Goal: Transaction & Acquisition: Purchase product/service

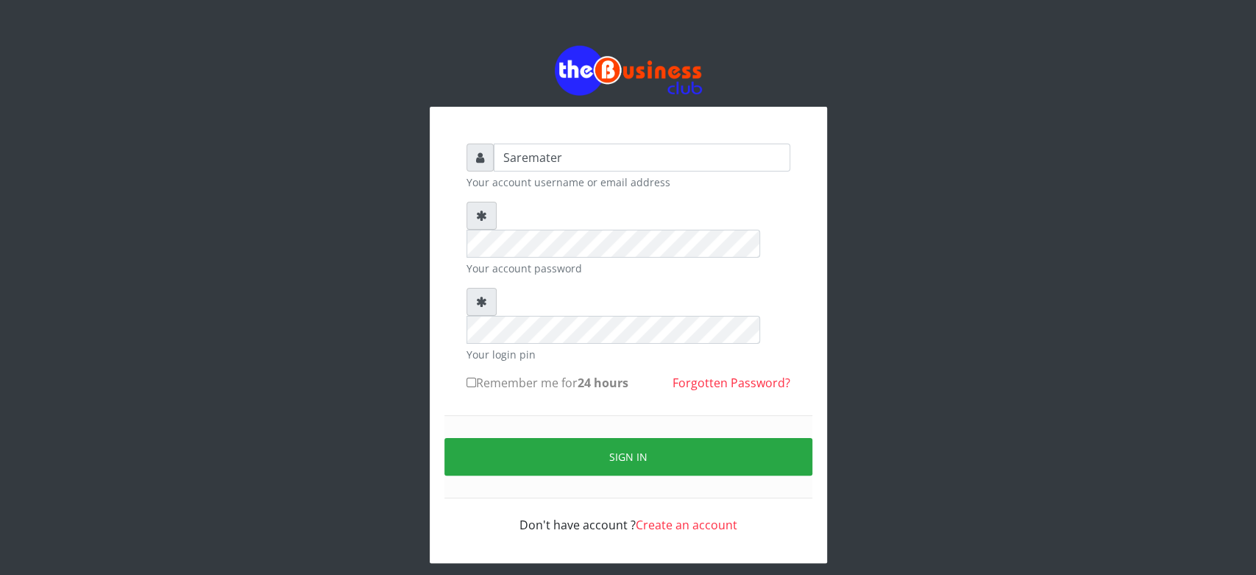
type input "Saremater"
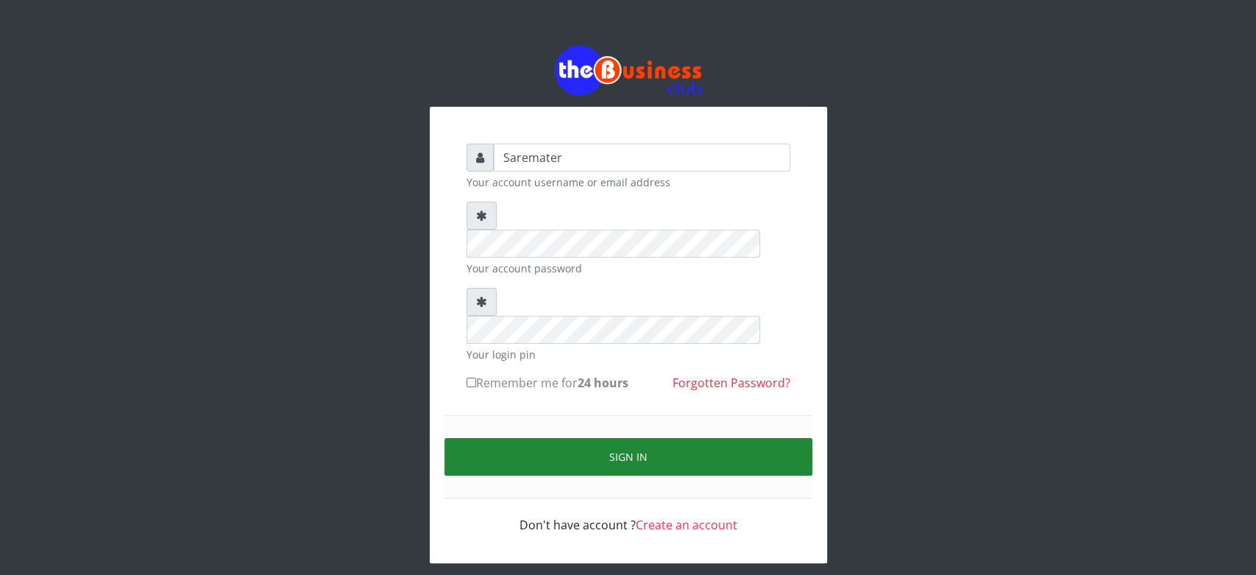
click at [637, 438] on button "Sign in" at bounding box center [628, 457] width 368 height 38
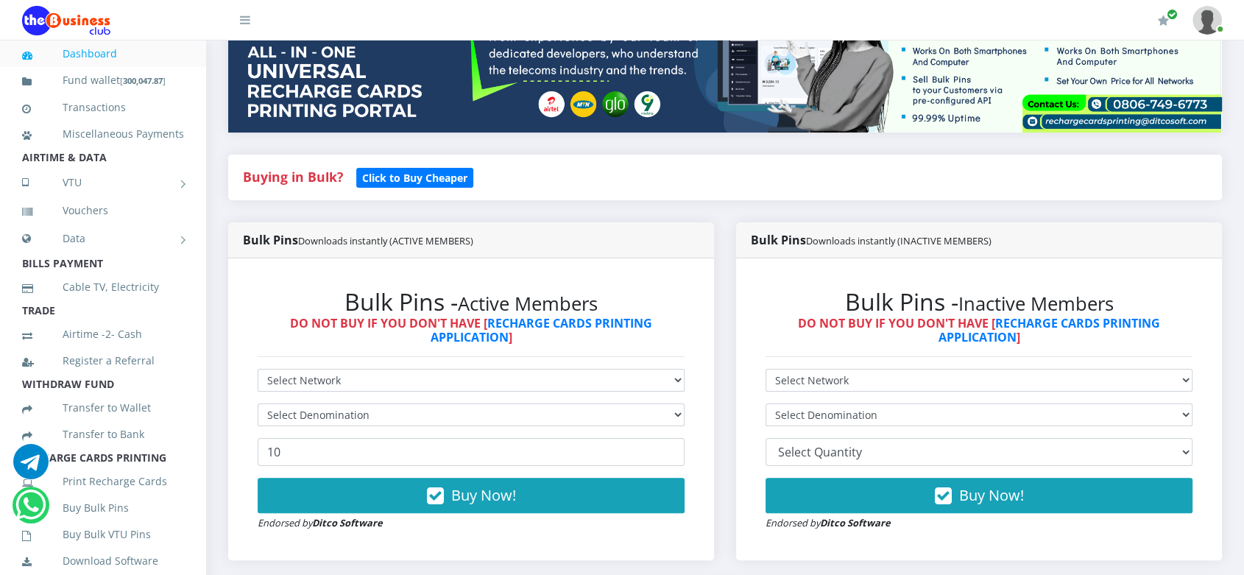
scroll to position [224, 0]
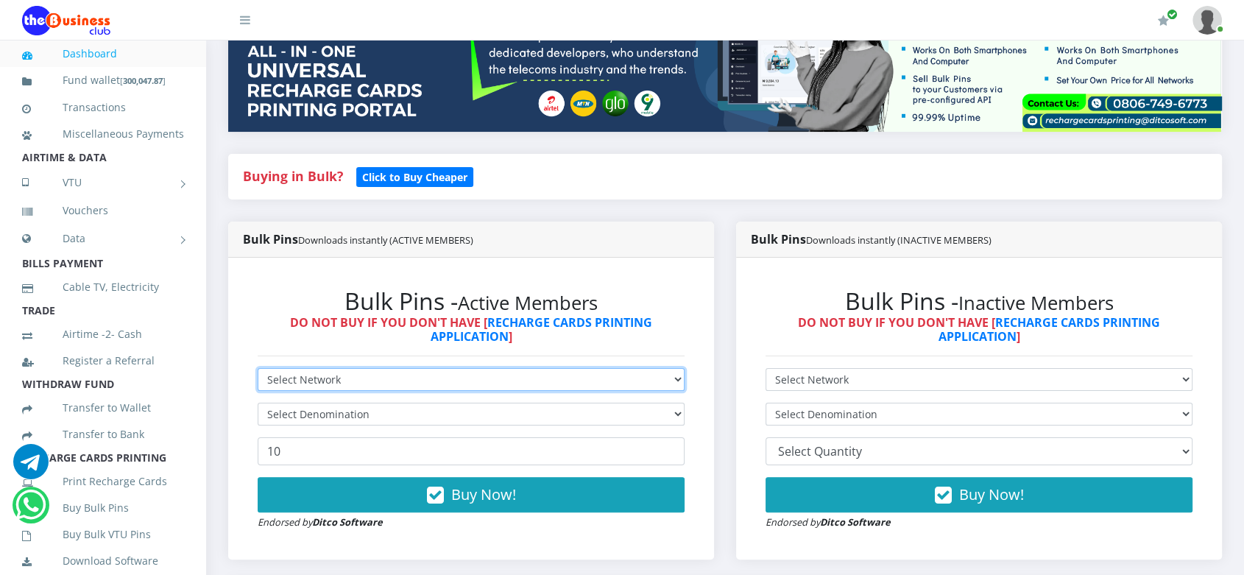
click at [627, 391] on select "Select Network MTN Globacom 9Mobile Airtel" at bounding box center [471, 379] width 427 height 23
select select "MTN"
click at [258, 383] on select "Select Network MTN Globacom 9Mobile Airtel" at bounding box center [471, 379] width 427 height 23
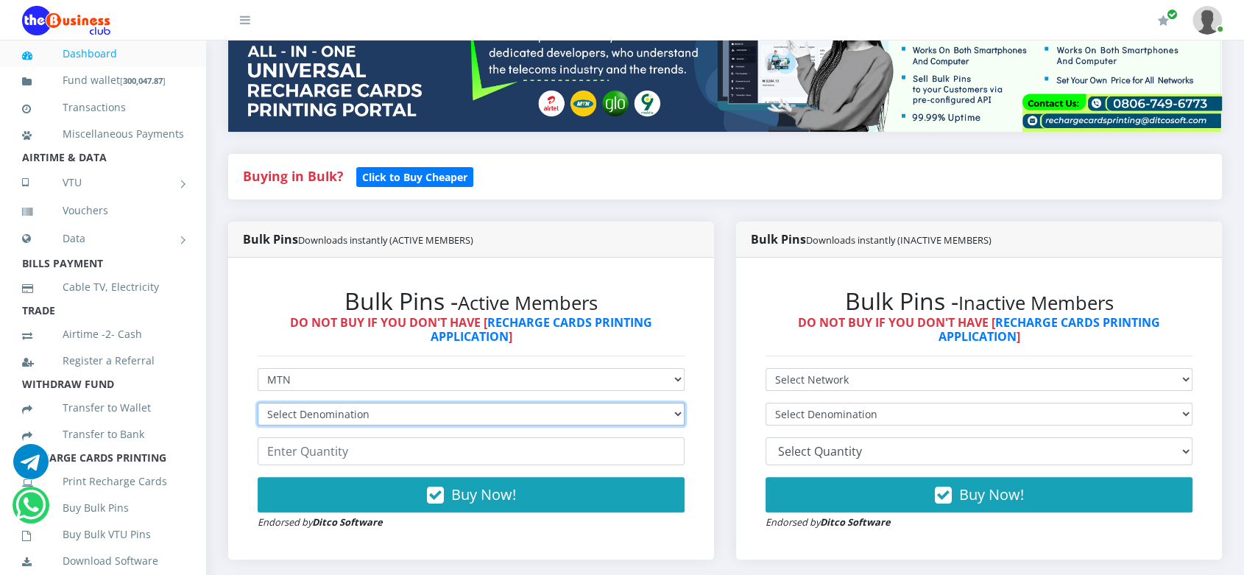
click at [600, 425] on select "Select Denomination MTN NGN100 - ₦96.98 MTN NGN200 - ₦193.96 MTN NGN400 - ₦387.…" at bounding box center [471, 414] width 427 height 23
select select "969.8-1000"
click at [258, 418] on select "Select Denomination MTN NGN100 - ₦96.98 MTN NGN200 - ₦193.96 MTN NGN400 - ₦387.…" at bounding box center [471, 414] width 427 height 23
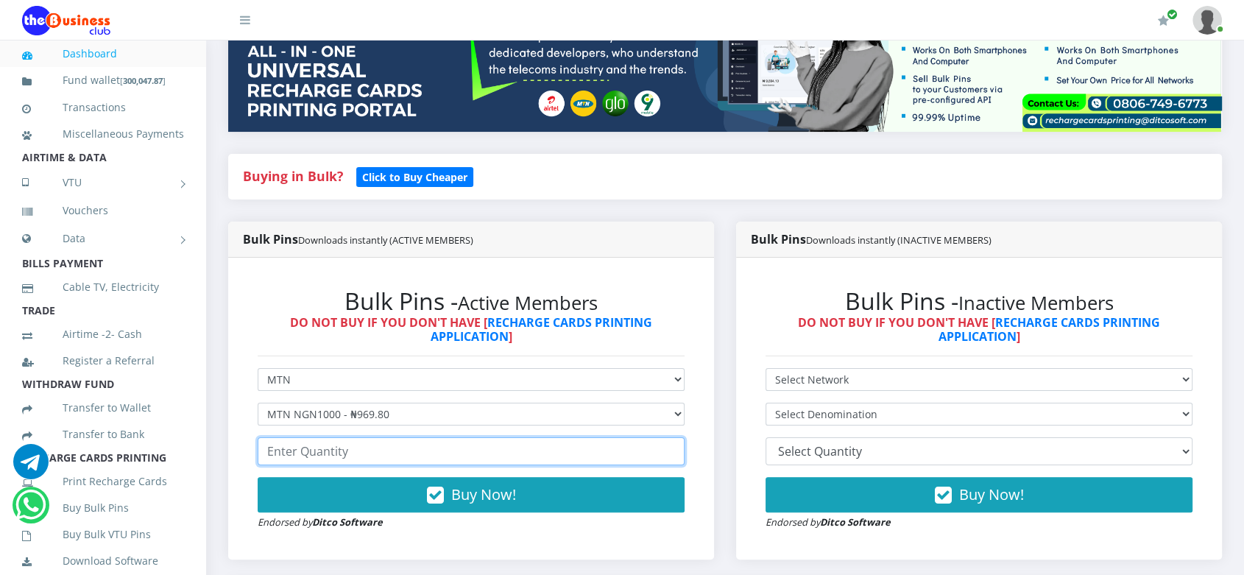
click at [513, 465] on input "number" at bounding box center [471, 451] width 427 height 28
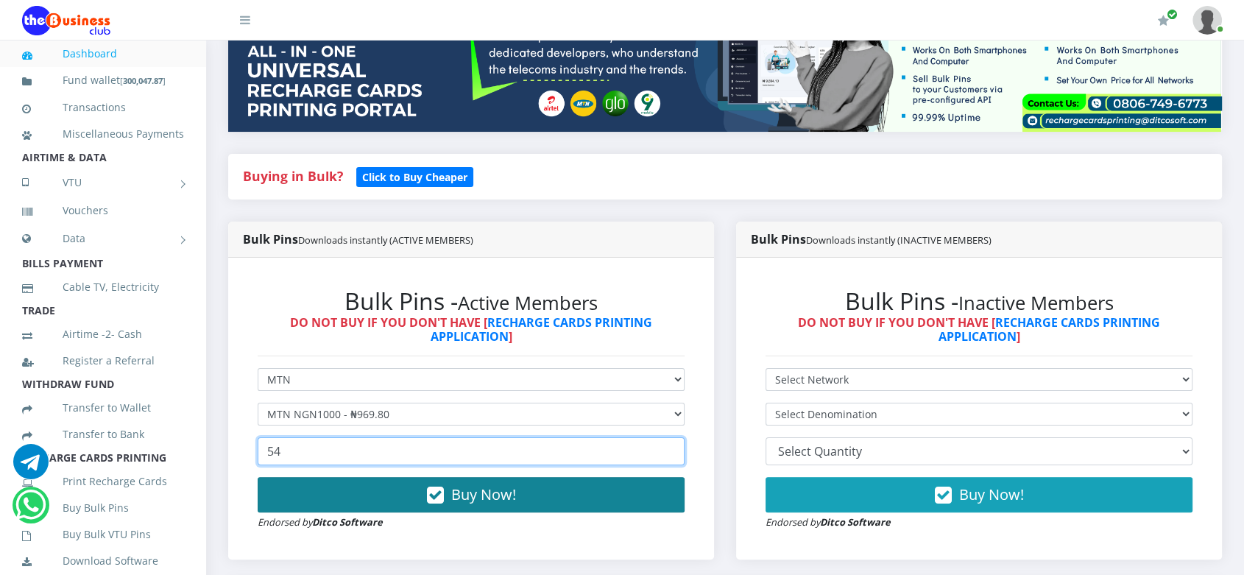
type input "54"
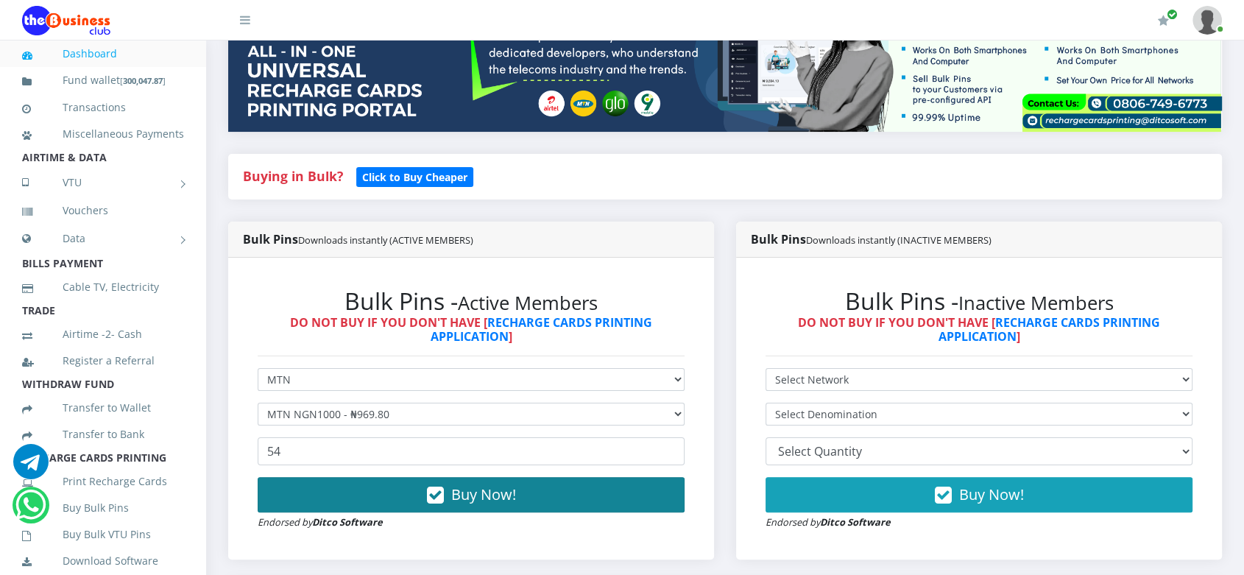
click at [506, 504] on span "Buy Now!" at bounding box center [483, 494] width 65 height 20
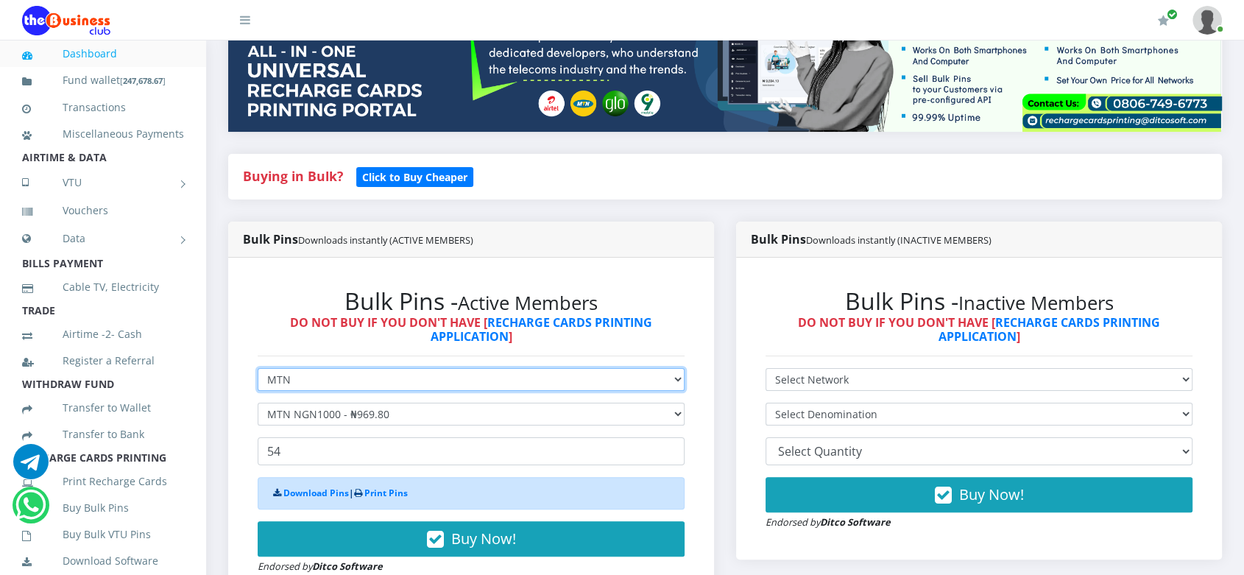
click at [512, 391] on select "Select Network MTN Globacom 9Mobile Airtel" at bounding box center [471, 379] width 427 height 23
select select "Airtel"
click at [258, 383] on select "Select Network MTN Globacom 9Mobile Airtel" at bounding box center [471, 379] width 427 height 23
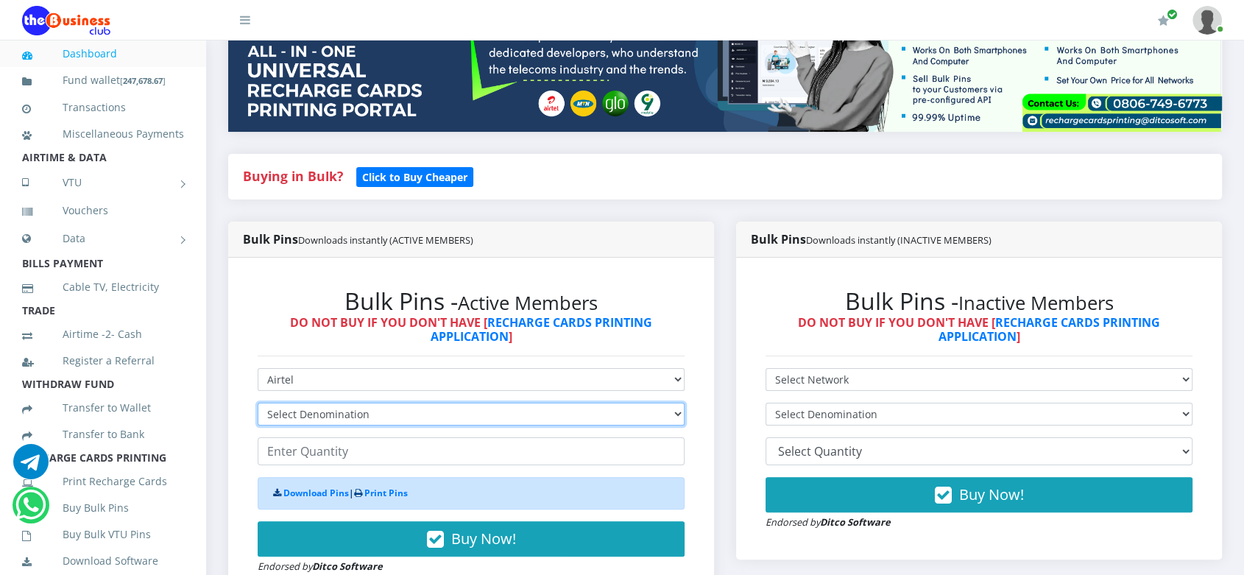
click at [454, 421] on select "Select Denomination Airtel NGN100 - ₦96.37 Airtel NGN200 - ₦192.74 Airtel NGN50…" at bounding box center [471, 414] width 427 height 23
select select "963.7-1000"
click at [258, 418] on select "Select Denomination Airtel NGN100 - ₦96.37 Airtel NGN200 - ₦192.74 Airtel NGN50…" at bounding box center [471, 414] width 427 height 23
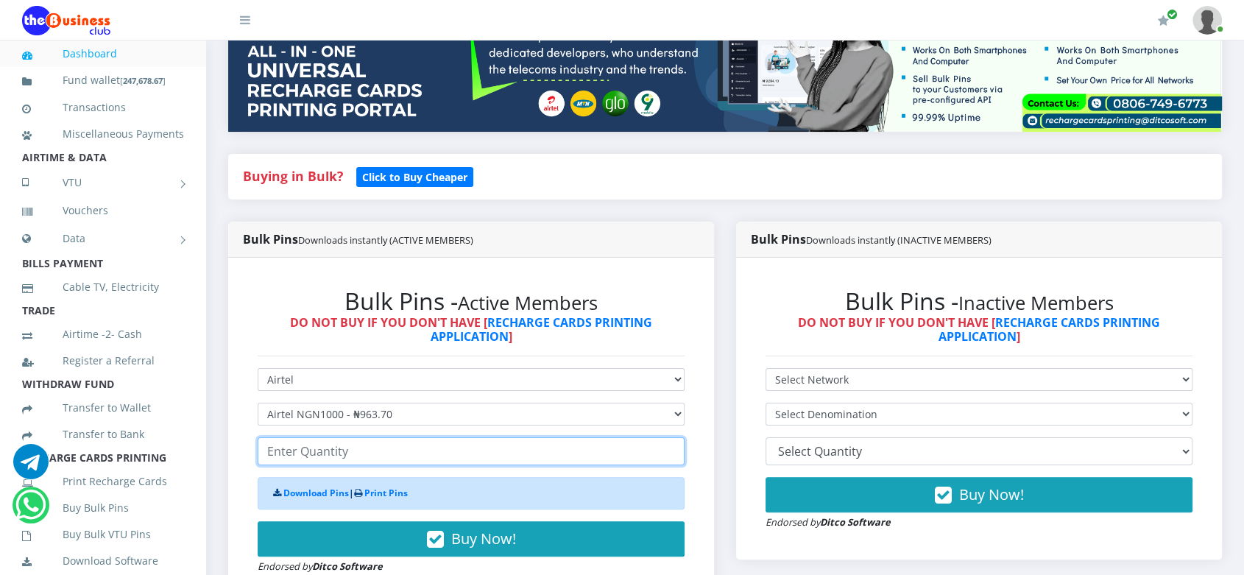
click at [418, 463] on input "number" at bounding box center [471, 451] width 427 height 28
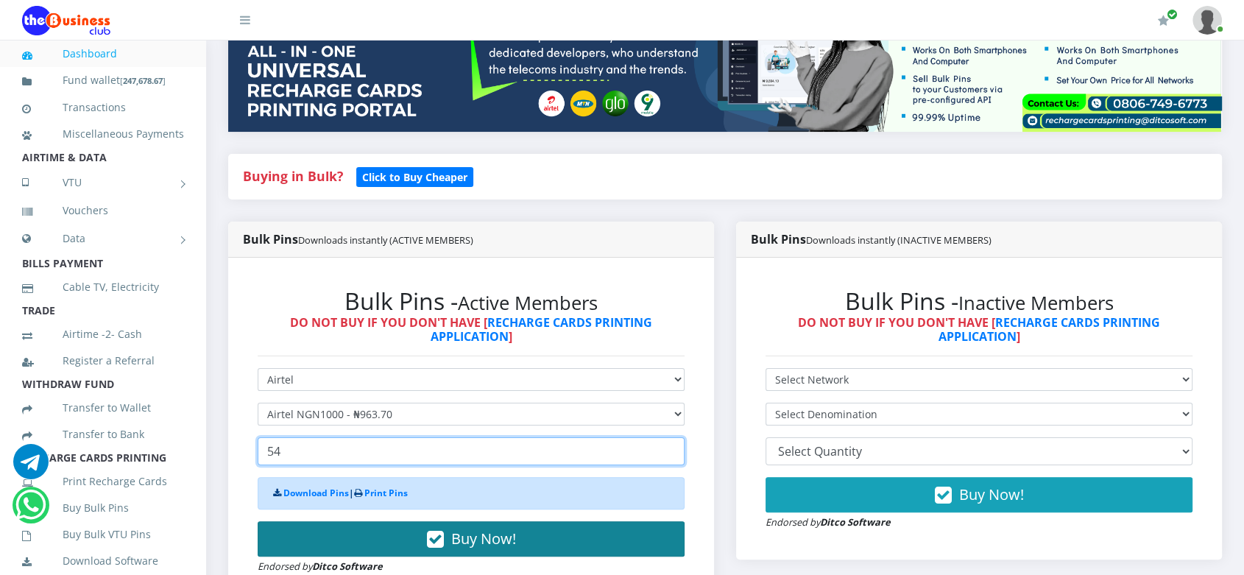
type input "54"
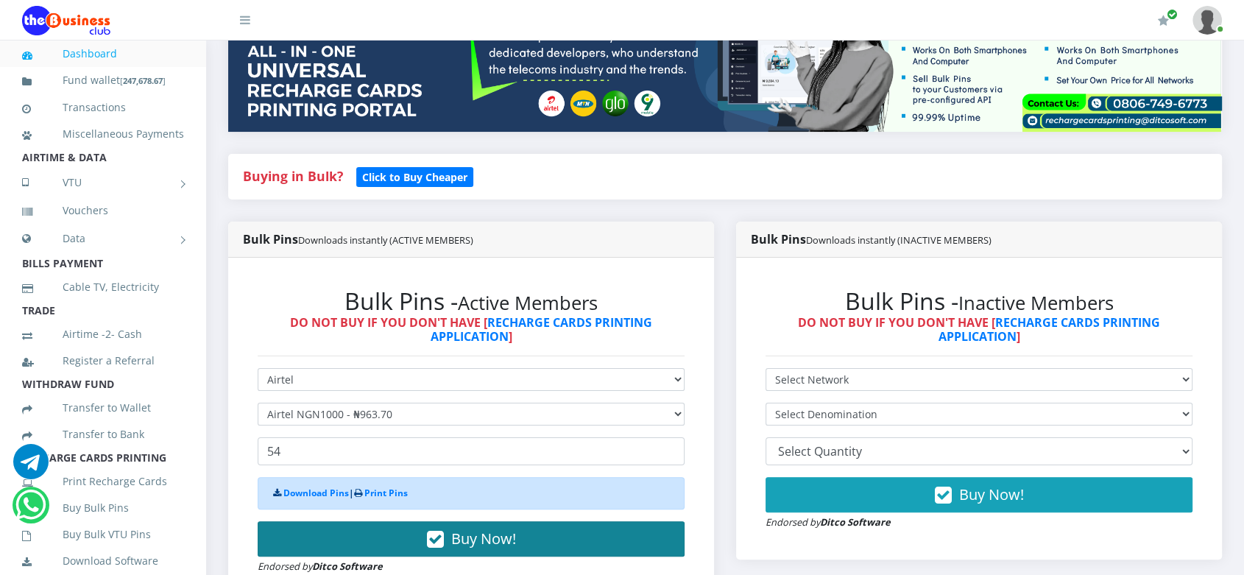
click at [495, 548] on span "Buy Now!" at bounding box center [483, 538] width 65 height 20
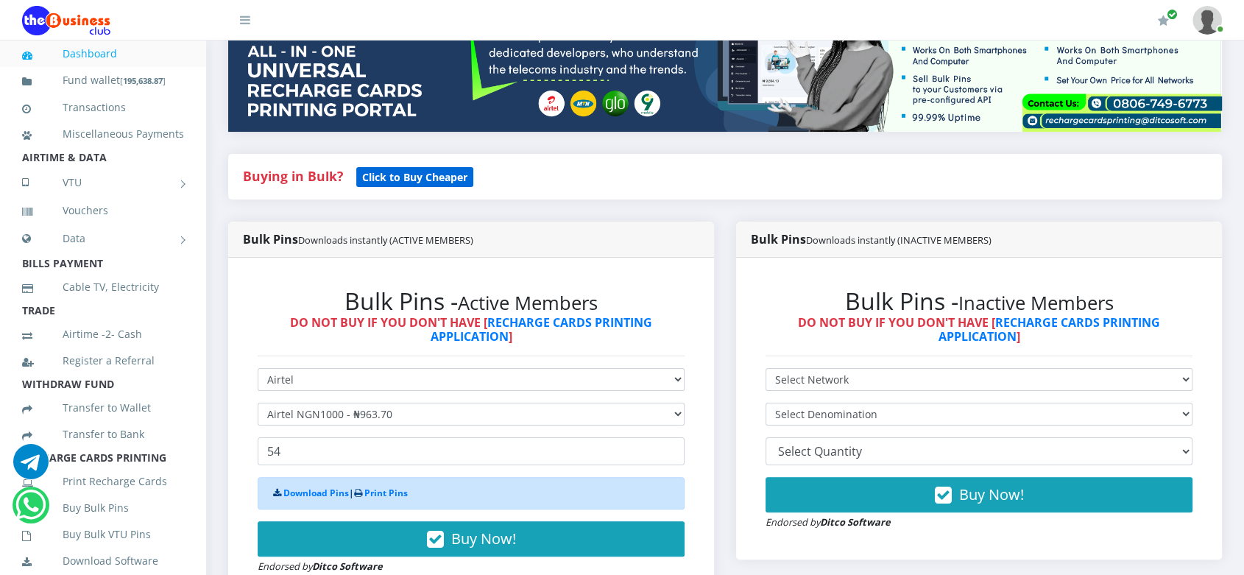
click at [406, 184] on b "Click to Buy Cheaper" at bounding box center [414, 177] width 105 height 14
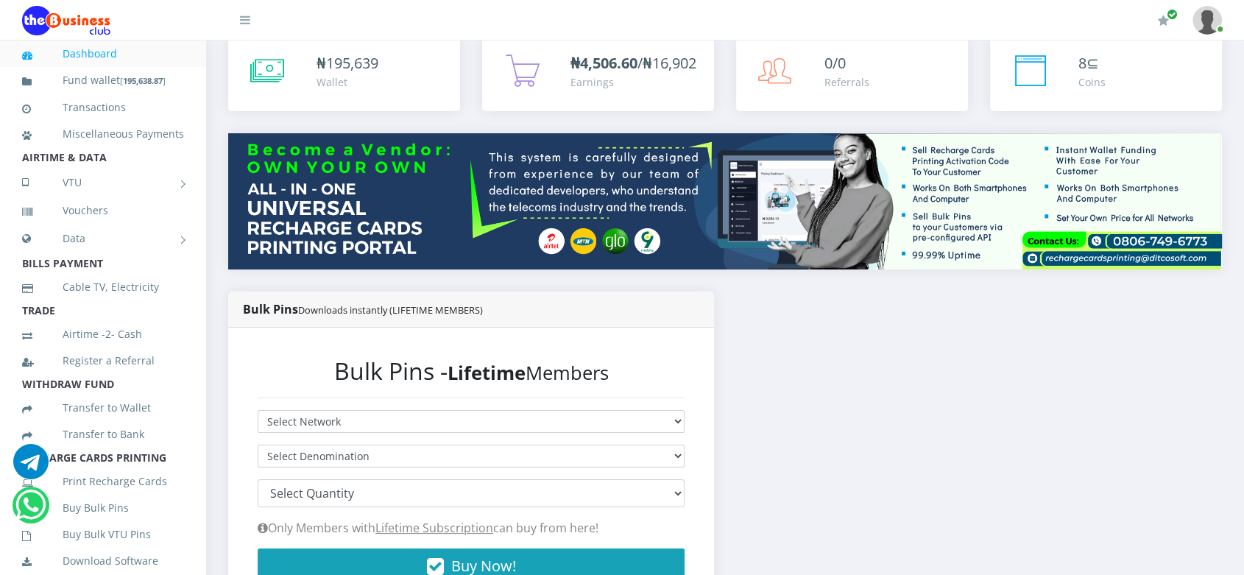
scroll to position [90, 0]
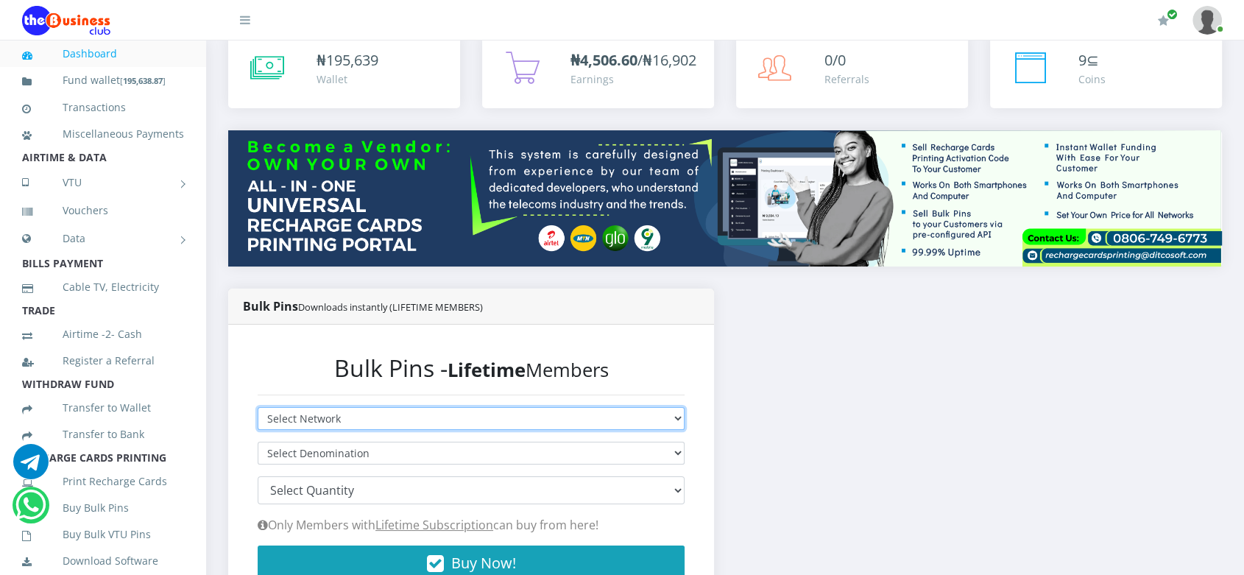
click at [433, 430] on select "Select Network MTN Globacom 9Mobile Airtel" at bounding box center [471, 418] width 427 height 23
select select "MTN"
click at [258, 422] on select "Select Network MTN Globacom 9Mobile Airtel" at bounding box center [471, 418] width 427 height 23
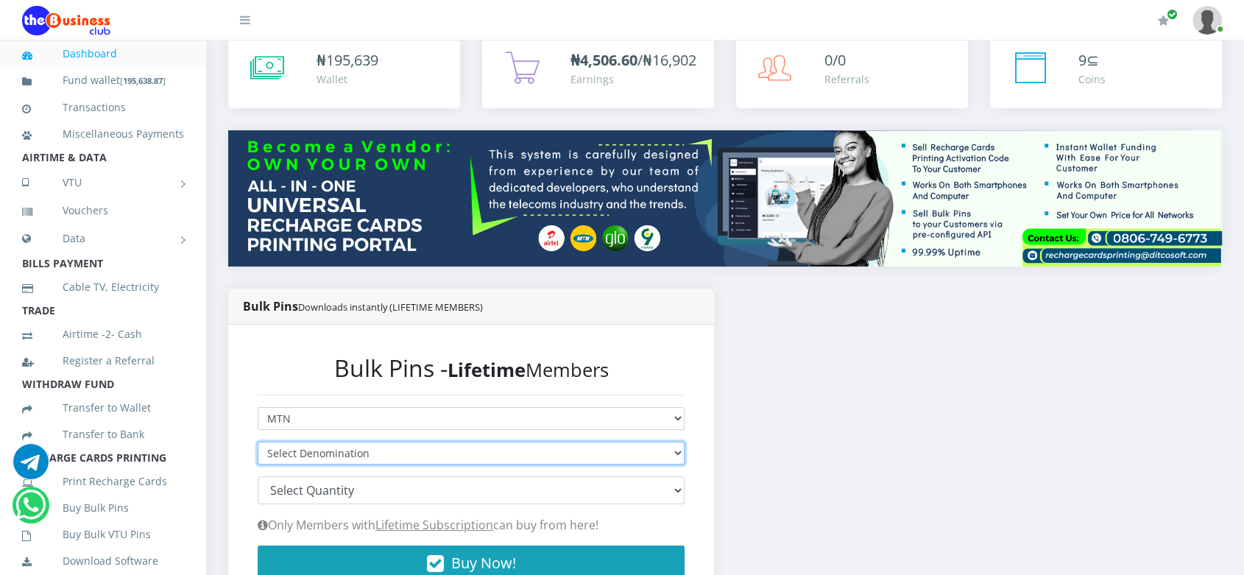
click at [417, 464] on select "Select Denomination MTN NGN100 - ₦96.94 MTN NGN200 - ₦193.88 MTN NGN400 - ₦387.…" at bounding box center [471, 453] width 427 height 23
select select "96.94-100"
click at [258, 456] on select "Select Denomination MTN NGN100 - ₦96.94 MTN NGN200 - ₦193.88 MTN NGN400 - ₦387.…" at bounding box center [471, 453] width 427 height 23
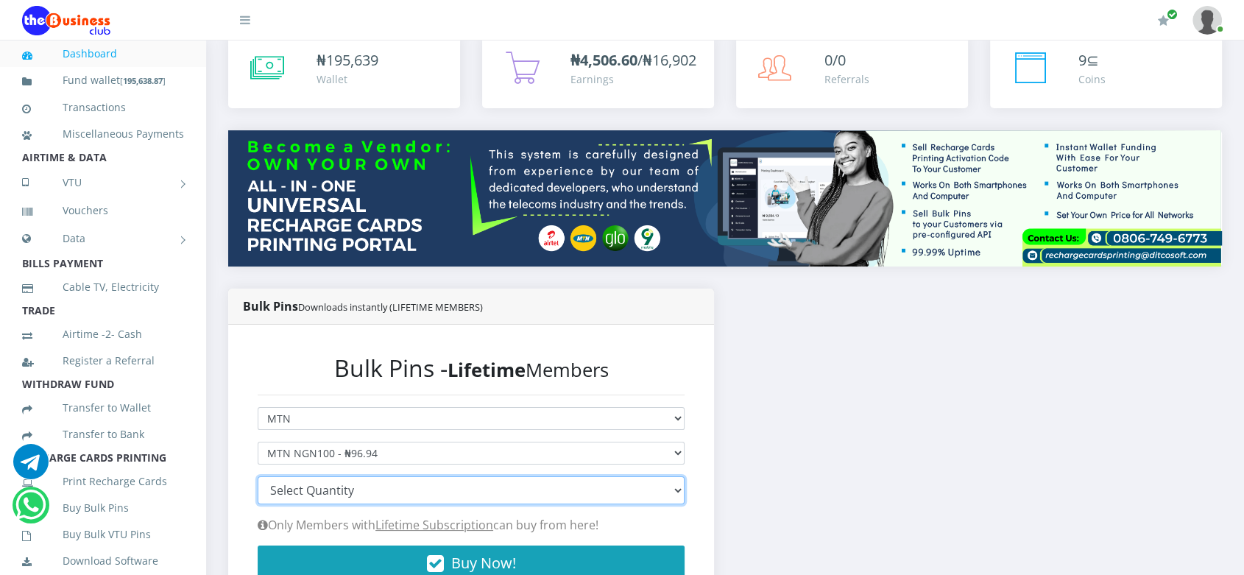
click at [405, 504] on select "100 150 200 300 500 1000" at bounding box center [471, 490] width 427 height 28
select select "1000"
click at [258, 491] on select "100 150 200 300 500 1000" at bounding box center [471, 490] width 427 height 28
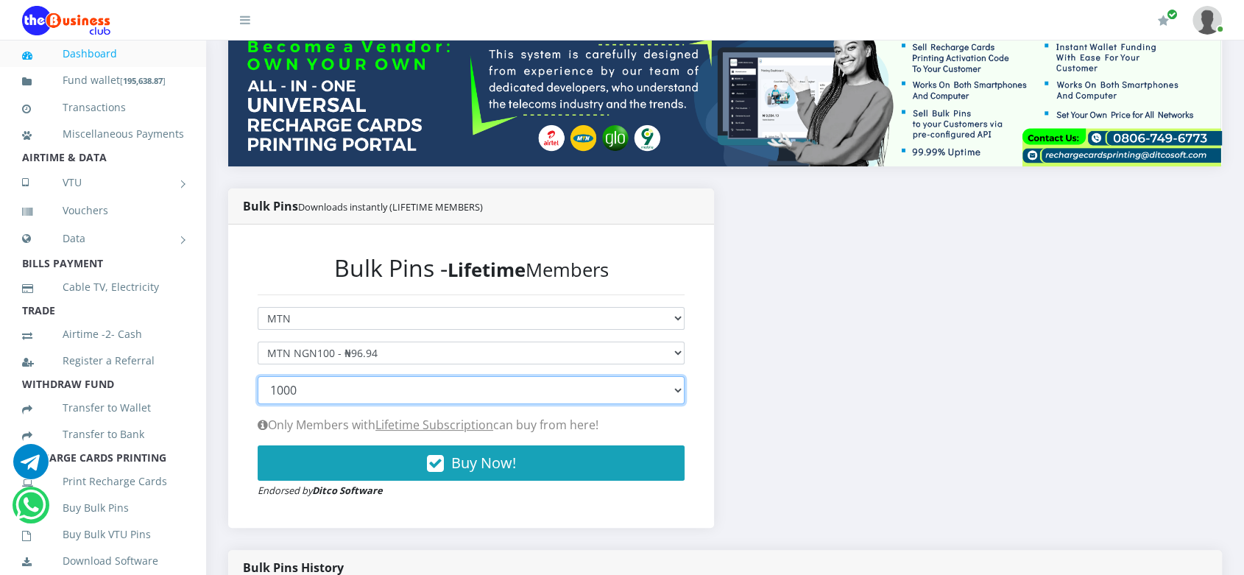
scroll to position [191, 0]
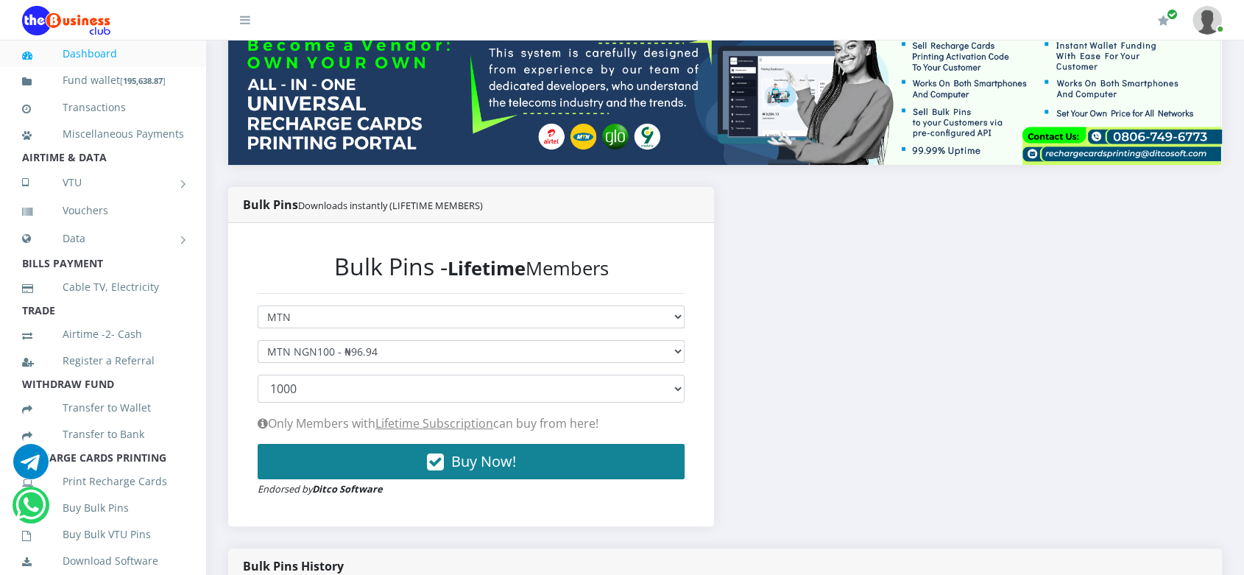
click at [469, 471] on span "Buy Now!" at bounding box center [483, 461] width 65 height 20
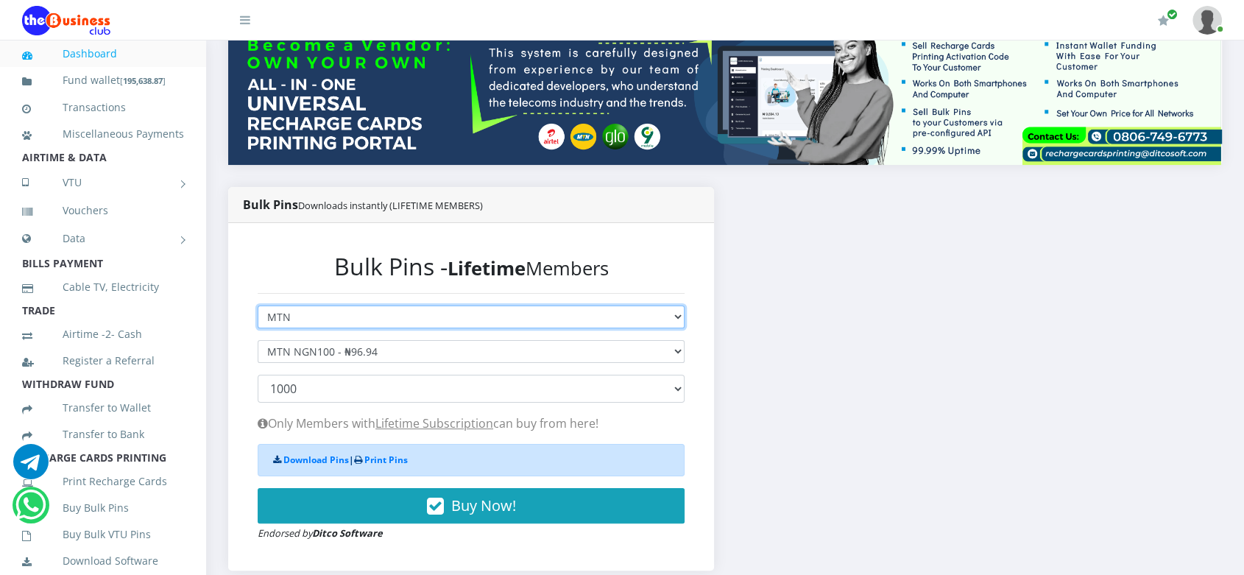
click at [438, 328] on select "Select Network MTN Globacom 9Mobile Airtel" at bounding box center [471, 316] width 427 height 23
select select "Airtel"
click at [258, 320] on select "Select Network MTN Globacom 9Mobile Airtel" at bounding box center [471, 316] width 427 height 23
select select
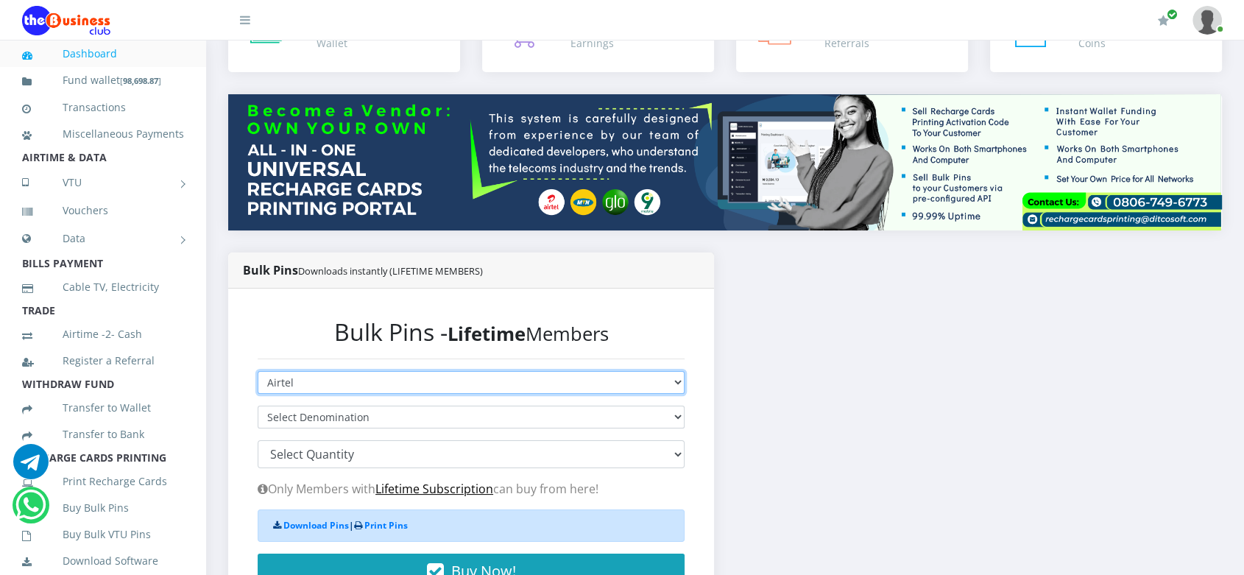
scroll to position [148, 0]
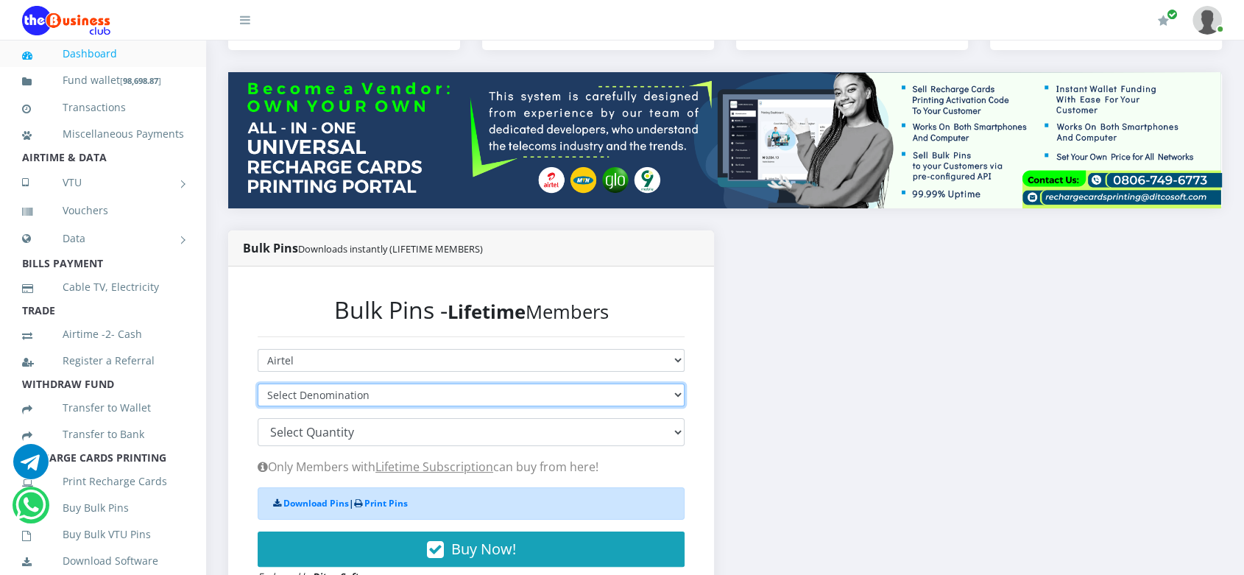
click at [411, 406] on select "Select Denomination Airtel NGN100 - ₦96.28 Airtel NGN200 - ₦192.56 Airtel NGN50…" at bounding box center [471, 394] width 427 height 23
select select "96.28-100"
click at [258, 398] on select "Select Denomination Airtel NGN100 - ₦96.28 Airtel NGN200 - ₦192.56 Airtel NGN50…" at bounding box center [471, 394] width 427 height 23
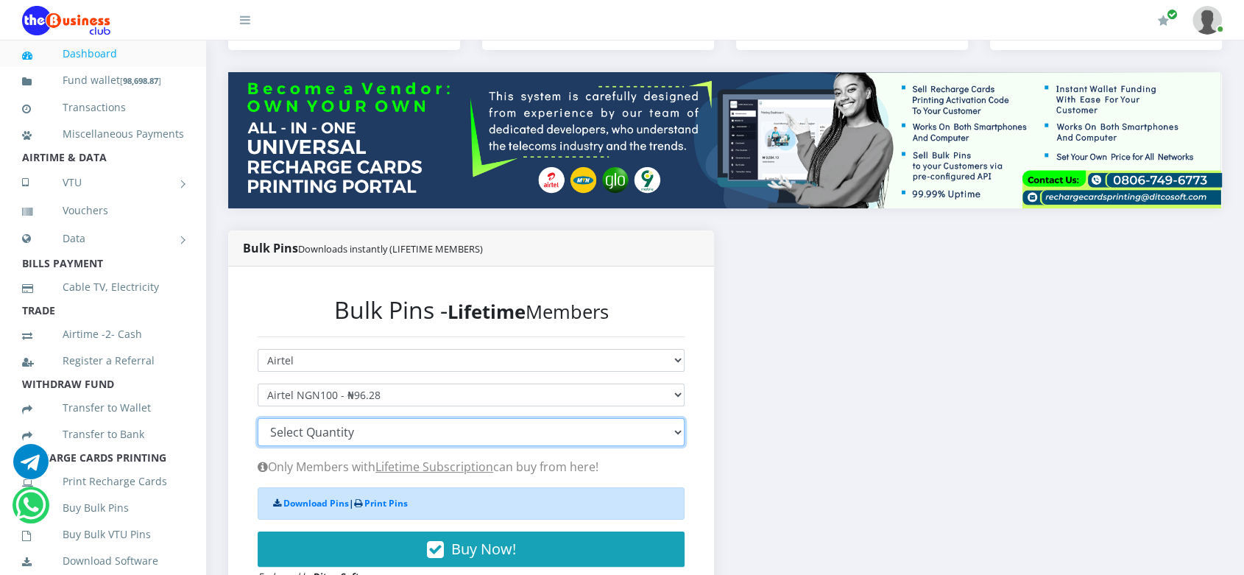
click at [398, 446] on select "100 150 200 300 500 1000" at bounding box center [471, 432] width 427 height 28
select select "1000"
click at [258, 433] on select "100 150 200 300 500 1000" at bounding box center [471, 432] width 427 height 28
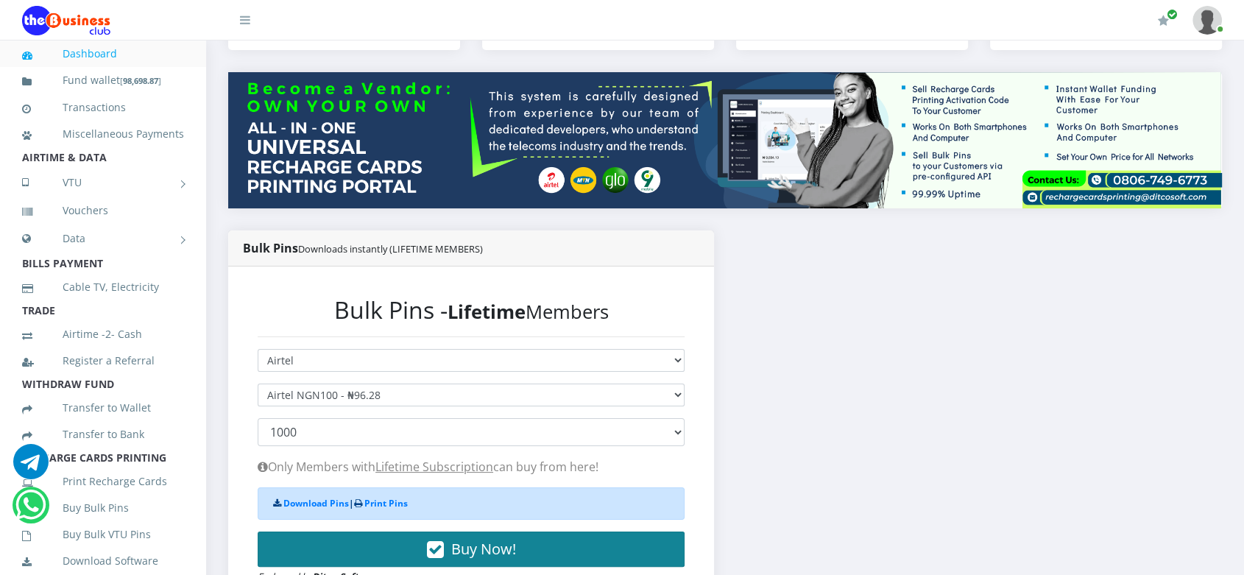
click at [481, 559] on span "Buy Now!" at bounding box center [483, 549] width 65 height 20
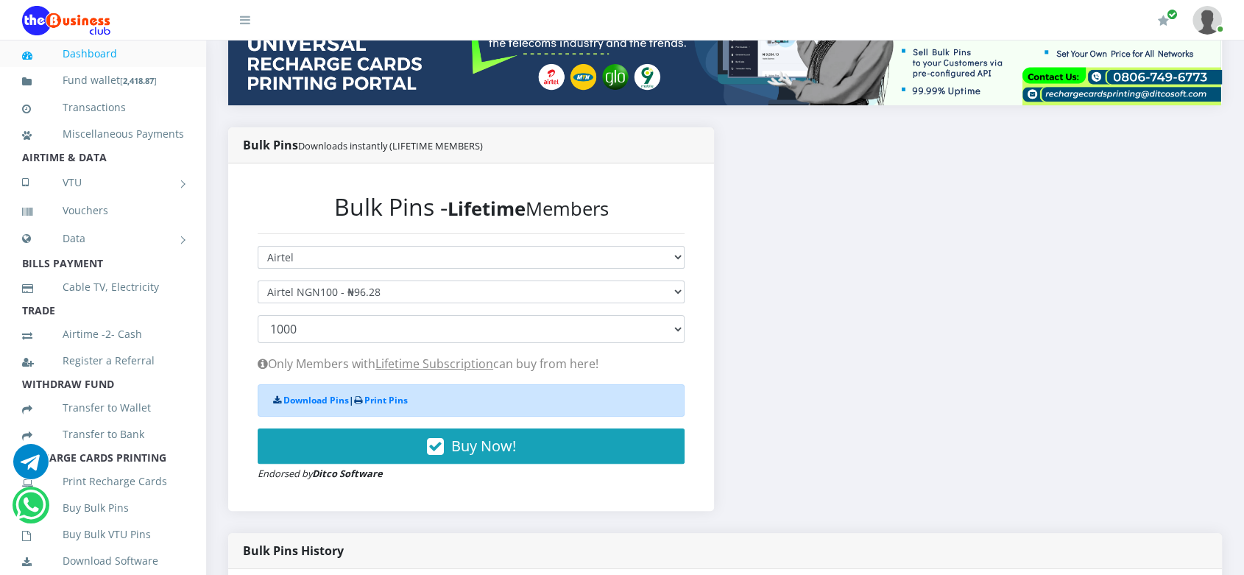
scroll to position [301, 0]
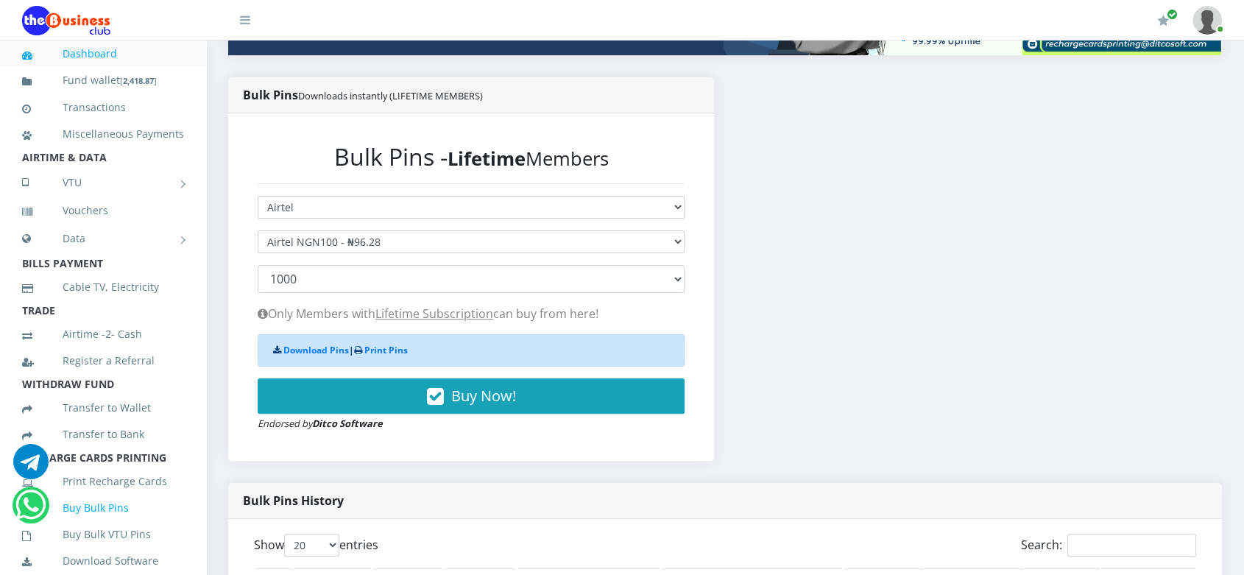
click at [102, 522] on link "Buy Bulk Pins" at bounding box center [103, 508] width 162 height 34
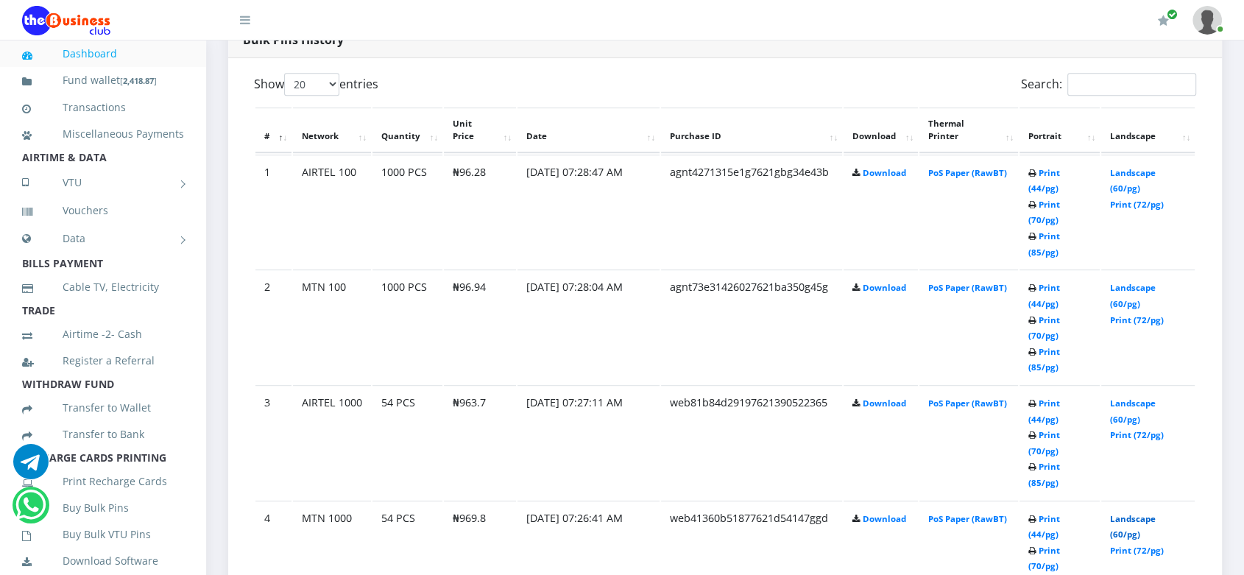
click at [1134, 513] on link "Landscape (60/pg)" at bounding box center [1133, 526] width 46 height 27
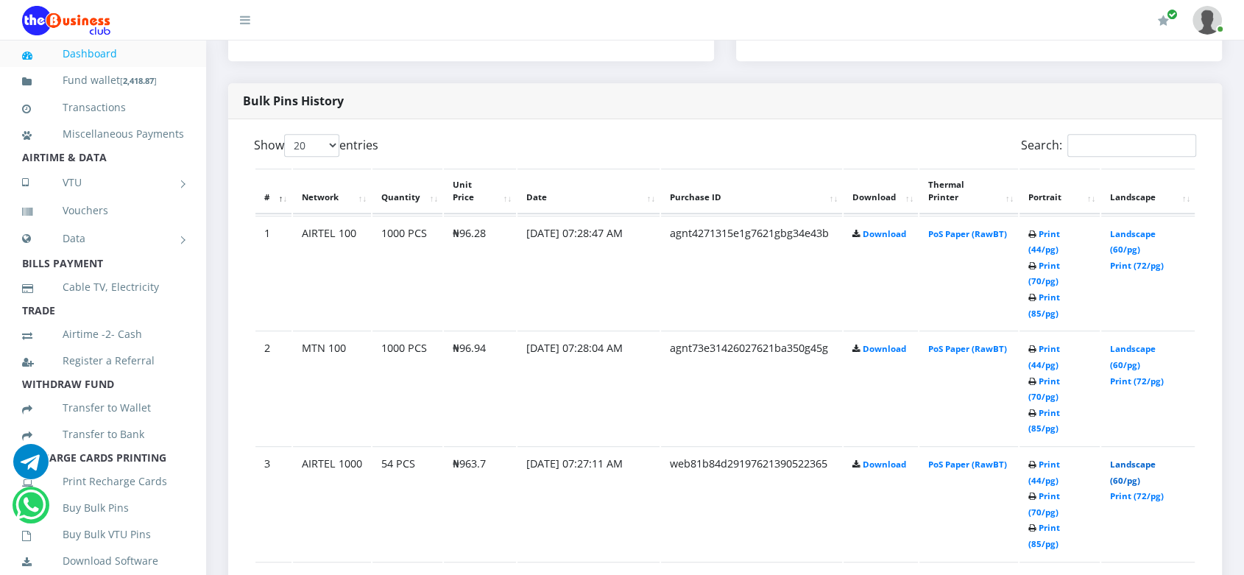
click at [1128, 458] on link "Landscape (60/pg)" at bounding box center [1133, 471] width 46 height 27
click at [1127, 343] on link "Landscape (60/pg)" at bounding box center [1133, 356] width 46 height 27
click at [1131, 247] on link "Landscape (60/pg)" at bounding box center [1133, 241] width 46 height 27
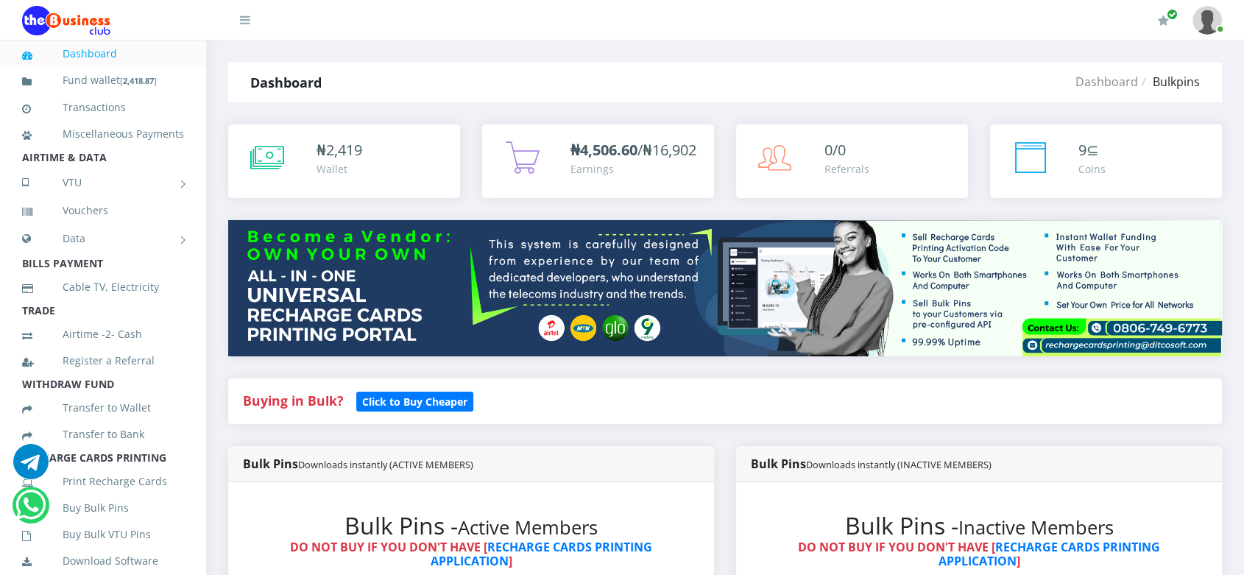
click at [577, 177] on div "Earnings" at bounding box center [633, 168] width 126 height 15
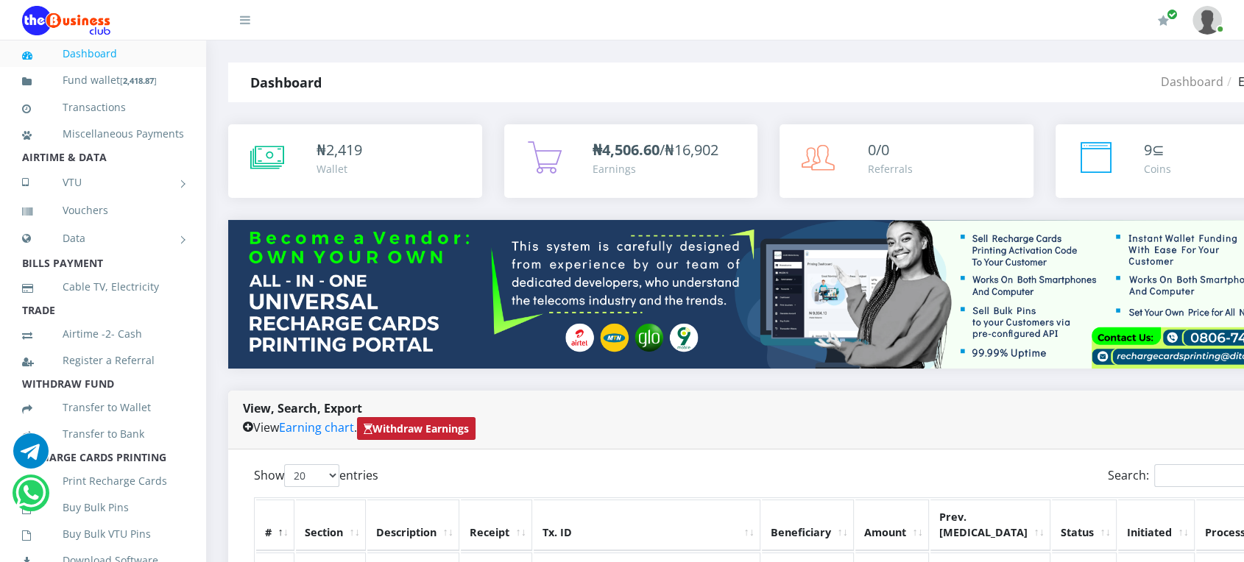
click at [428, 422] on strong "Withdraw Earnings" at bounding box center [416, 429] width 105 height 14
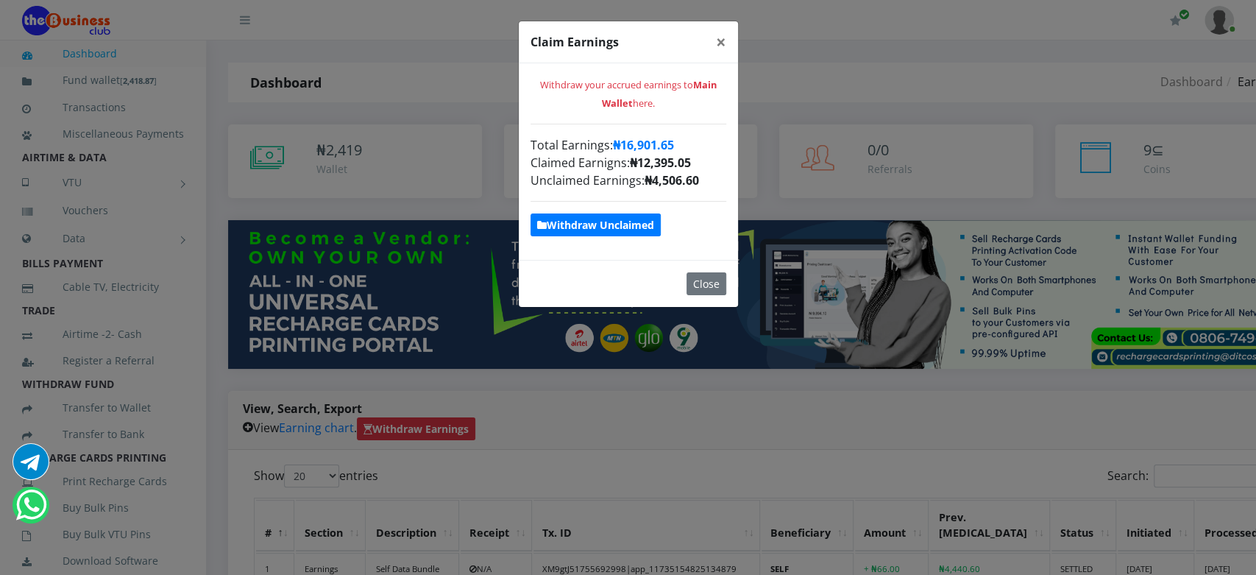
click at [577, 227] on strong "Withdraw Unclaimed" at bounding box center [595, 225] width 117 height 14
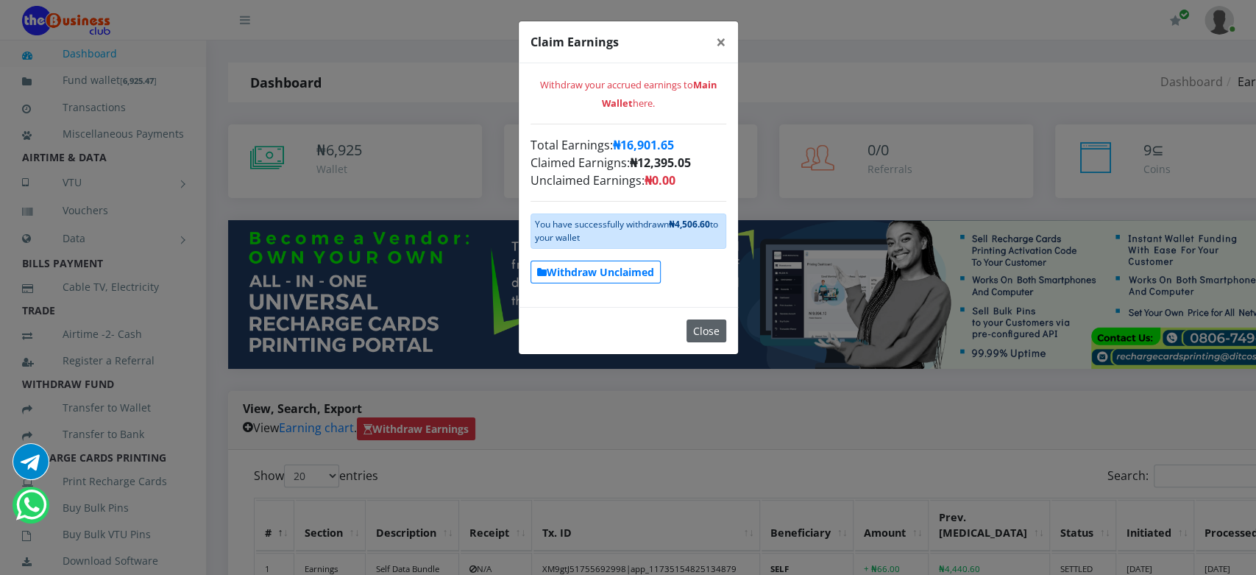
click at [692, 333] on button "Close" at bounding box center [707, 330] width 40 height 23
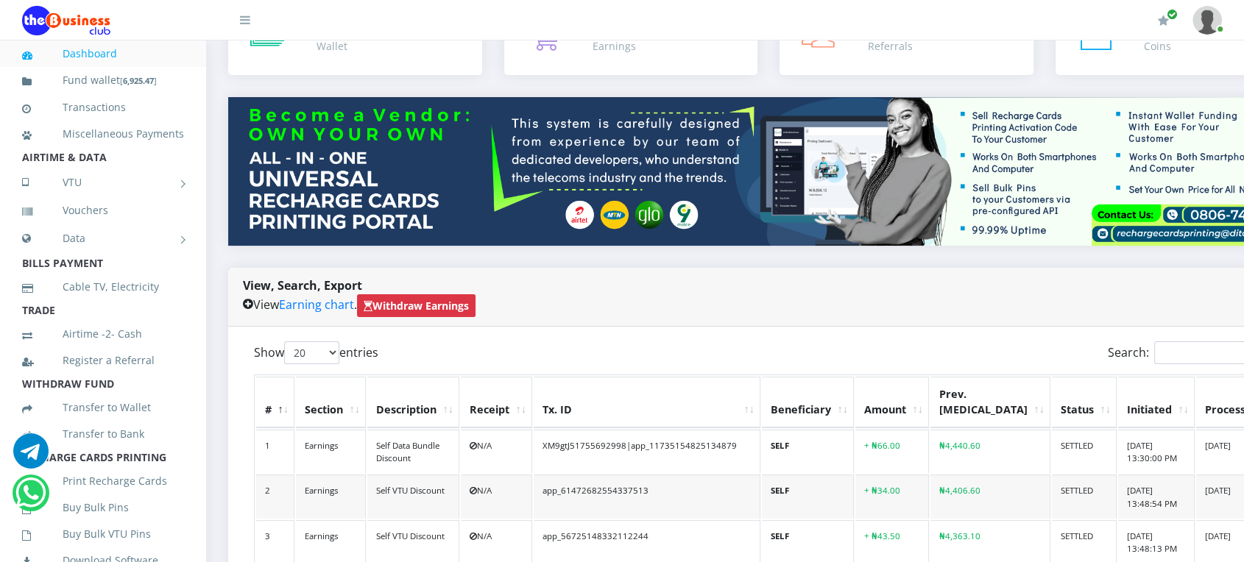
scroll to position [135, 0]
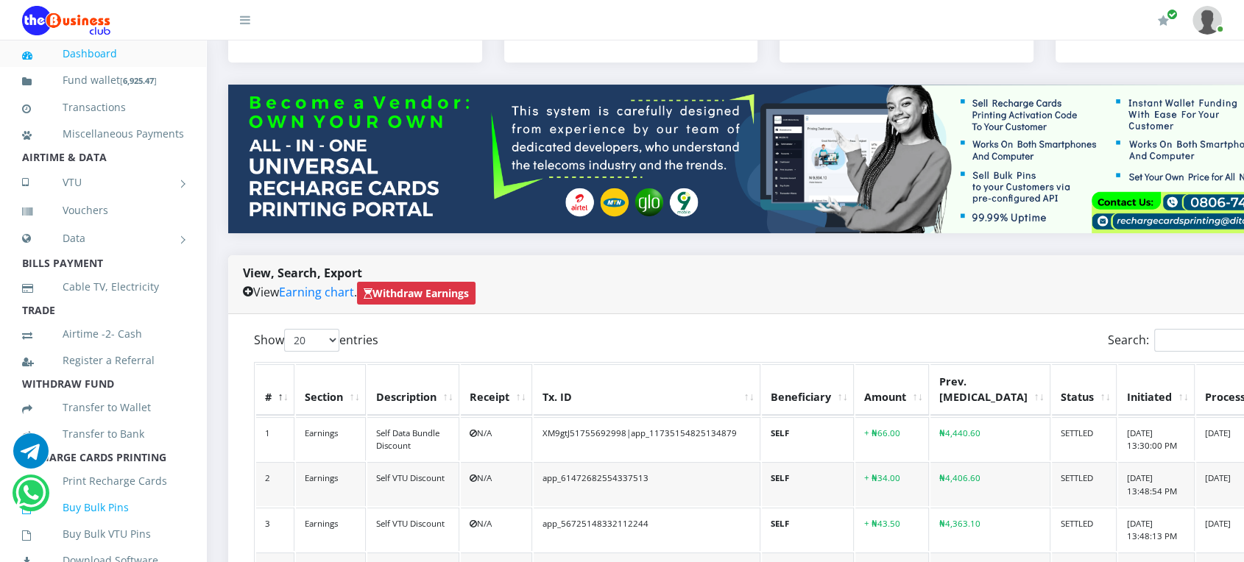
click at [100, 525] on link "Buy Bulk Pins" at bounding box center [103, 508] width 162 height 34
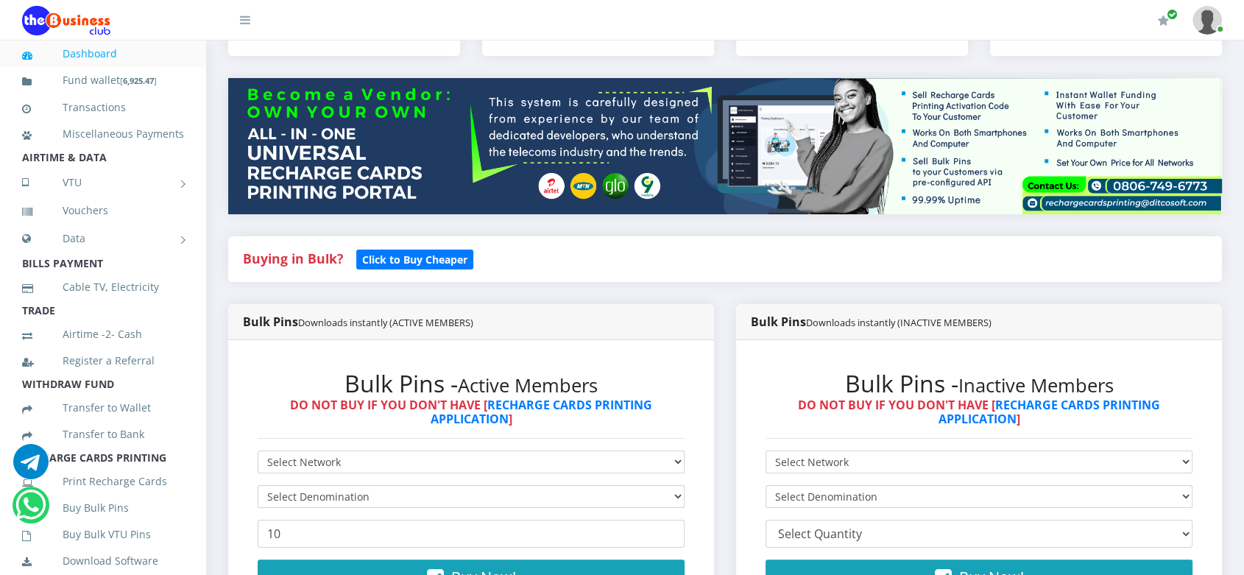
scroll to position [182, 0]
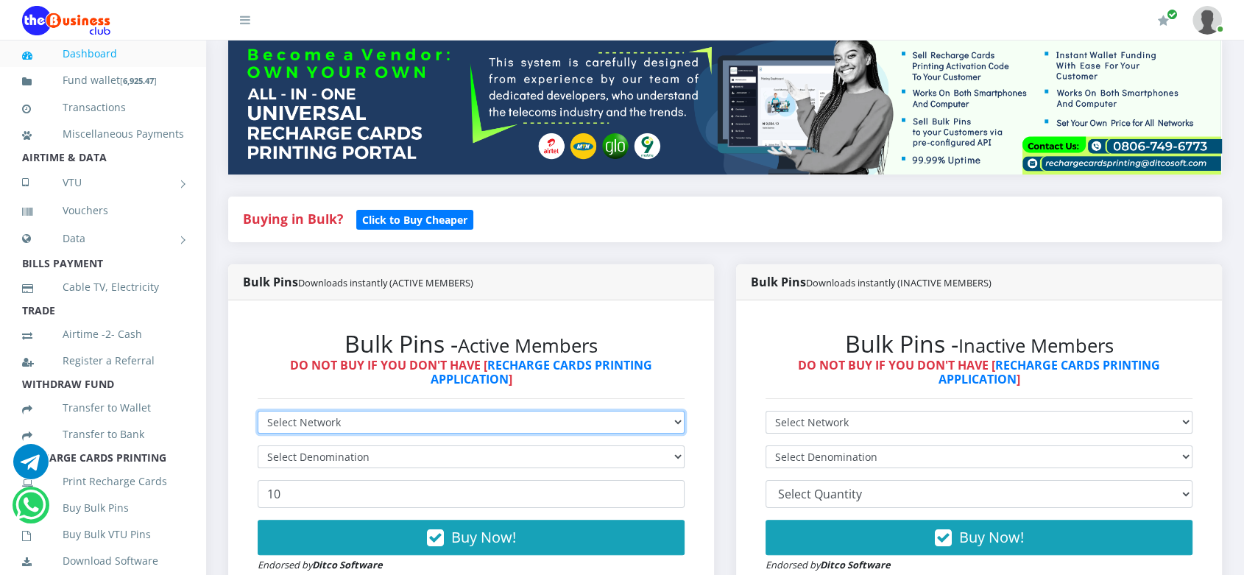
click at [527, 420] on select "Select Network MTN Globacom 9Mobile Airtel" at bounding box center [471, 422] width 427 height 23
select select "Glo"
click at [258, 411] on select "Select Network MTN Globacom 9Mobile Airtel" at bounding box center [471, 422] width 427 height 23
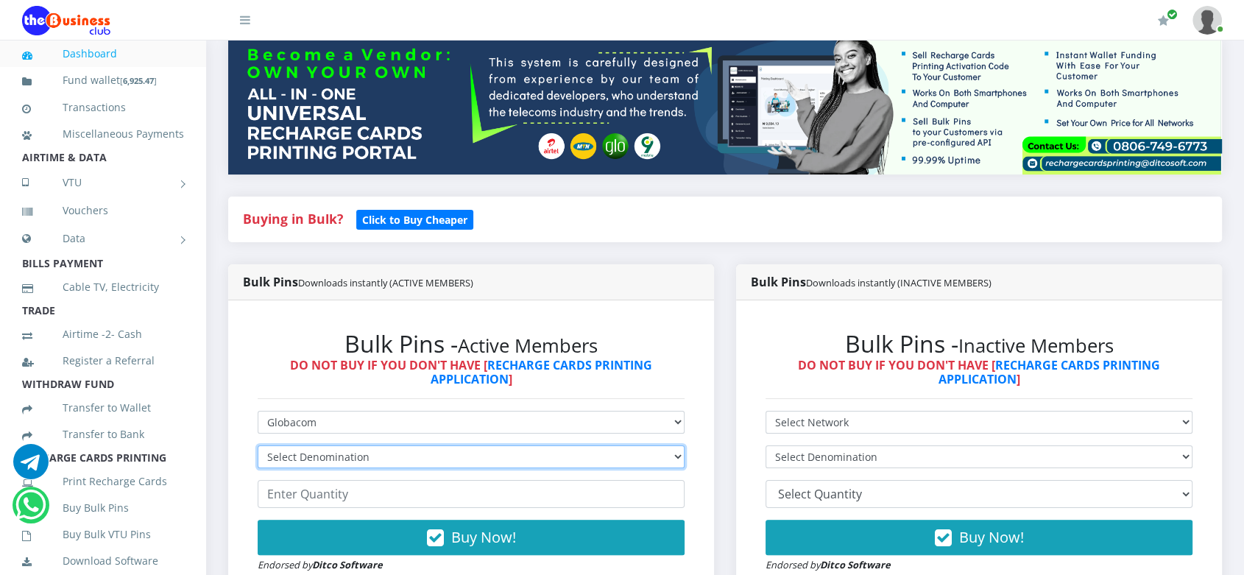
click at [483, 460] on select "Select Denomination Glo NGN100 - ₦96.50 Glo NGN200 - ₦193.00 Glo NGN500 - ₦482.…" at bounding box center [471, 456] width 427 height 23
select select "482.5-500"
click at [258, 445] on select "Select Denomination Glo NGN100 - ₦96.50 Glo NGN200 - ₦193.00 Glo NGN500 - ₦482.…" at bounding box center [471, 456] width 427 height 23
click at [454, 13] on div "My Profile Settings Logout" at bounding box center [751, 20] width 942 height 41
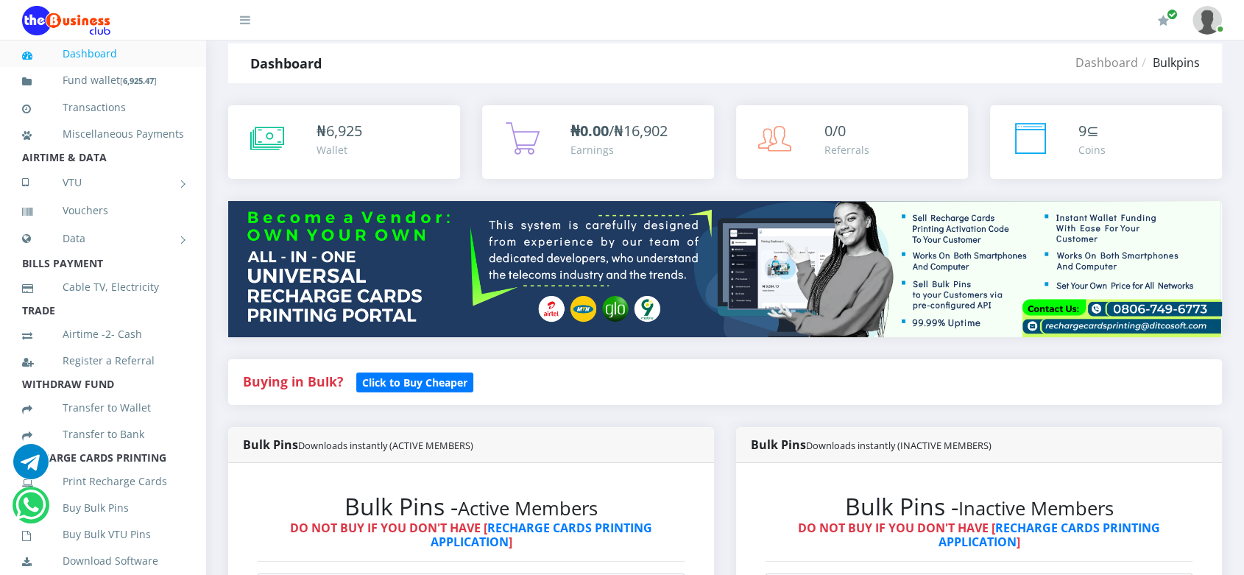
scroll to position [18, 0]
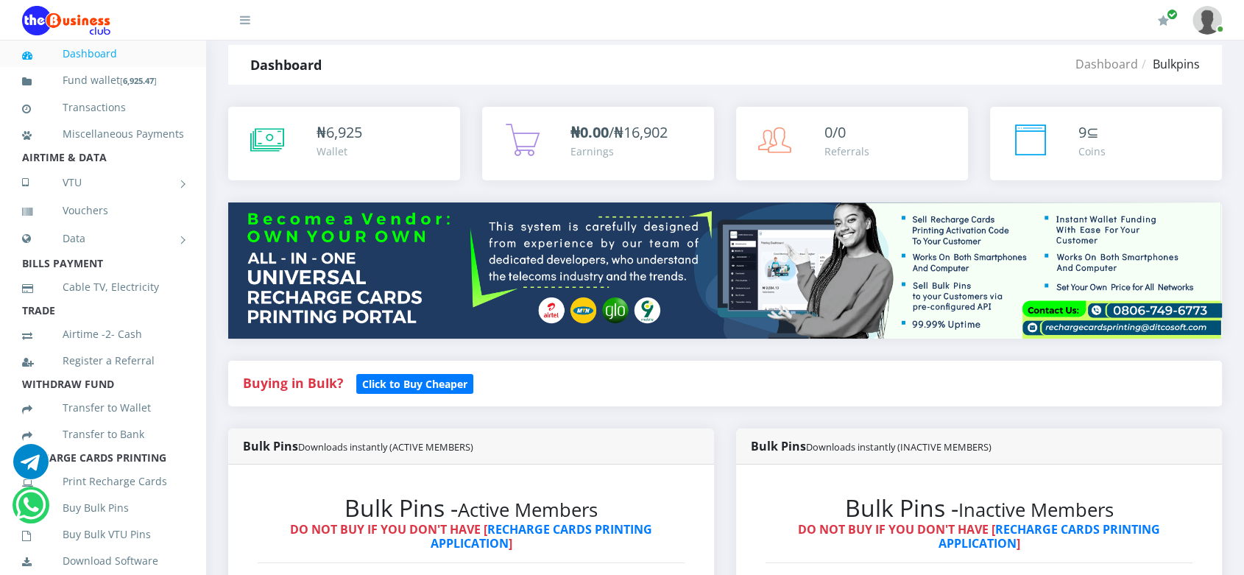
click at [600, 420] on div "Buying in Bulk?   Click to Buy Cheaper" at bounding box center [725, 395] width 1016 height 68
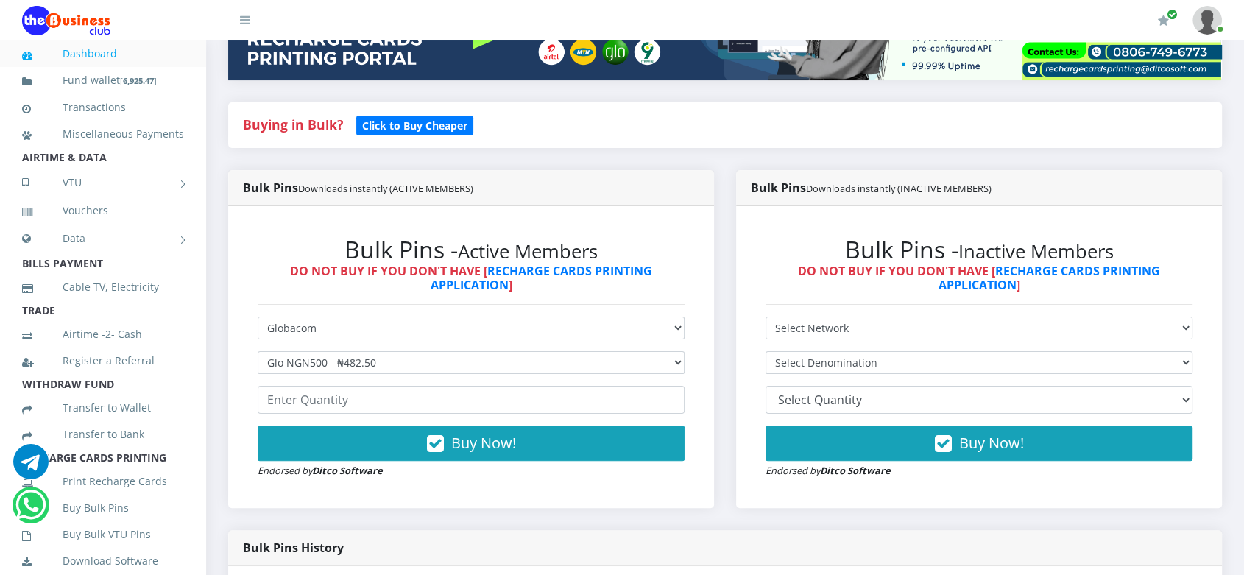
scroll to position [277, 0]
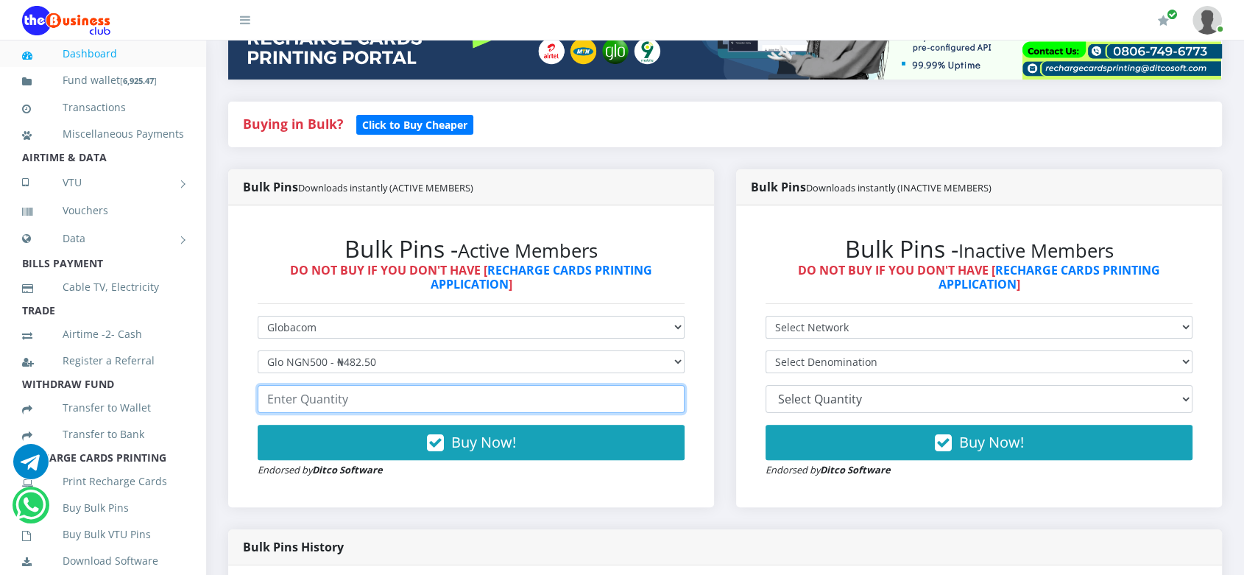
click at [386, 394] on input "number" at bounding box center [471, 399] width 427 height 28
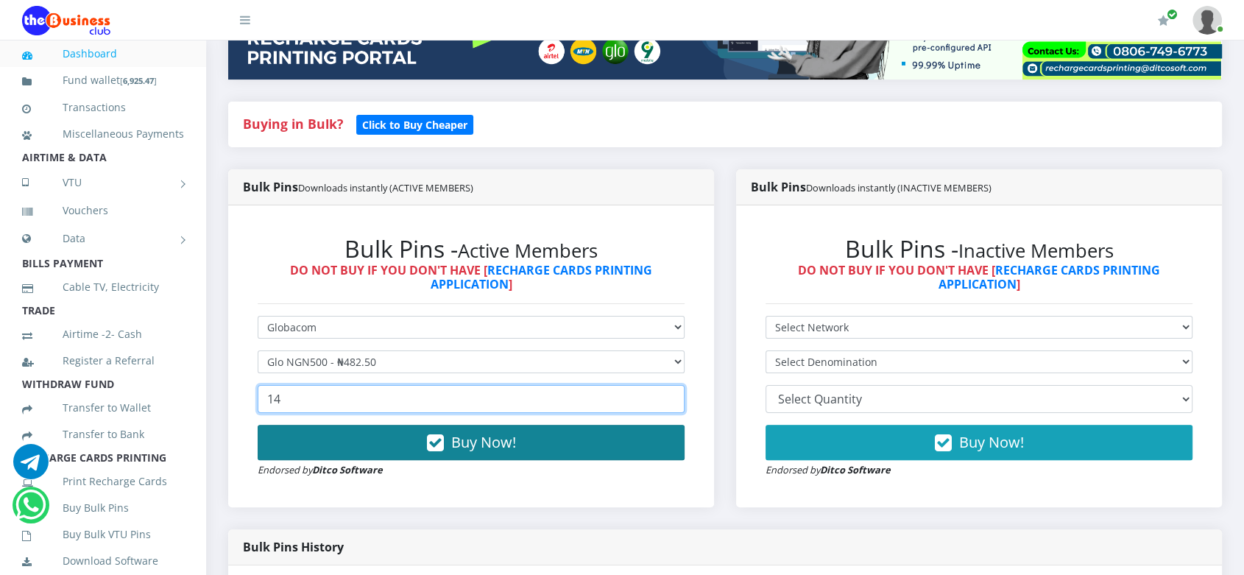
type input "14"
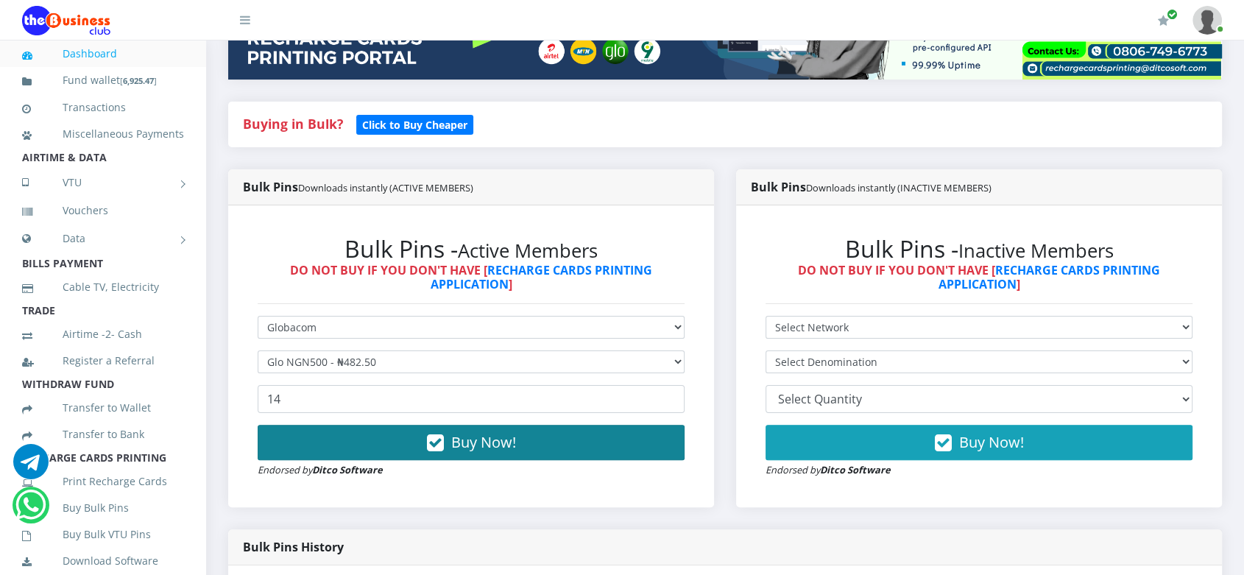
click at [503, 442] on span "Buy Now!" at bounding box center [483, 442] width 65 height 20
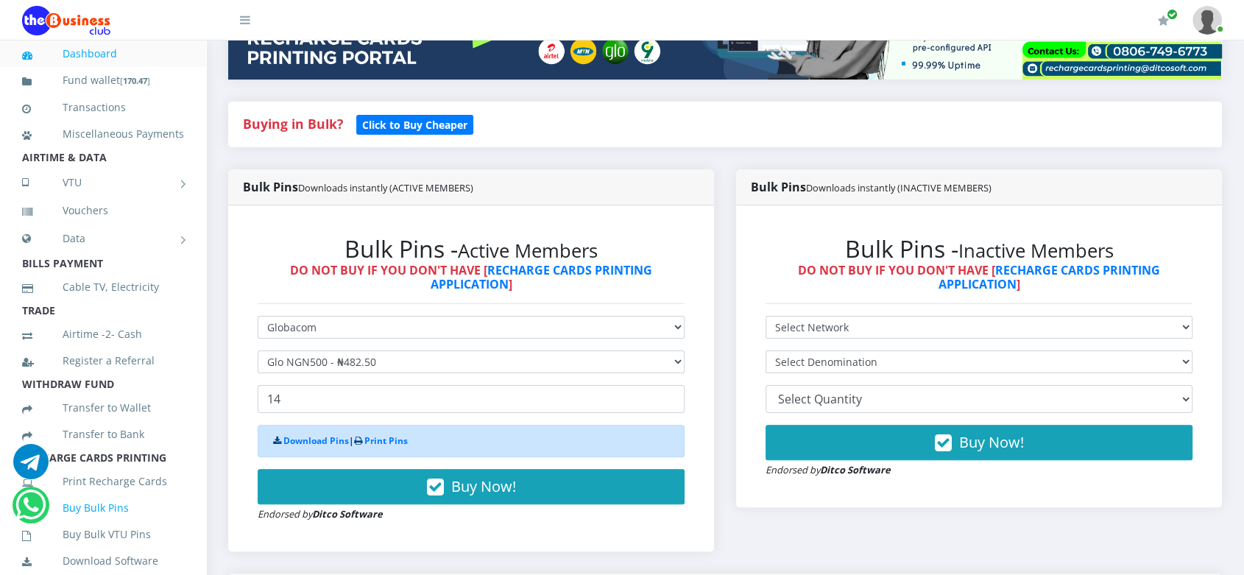
click at [78, 525] on link "Buy Bulk Pins" at bounding box center [103, 508] width 162 height 34
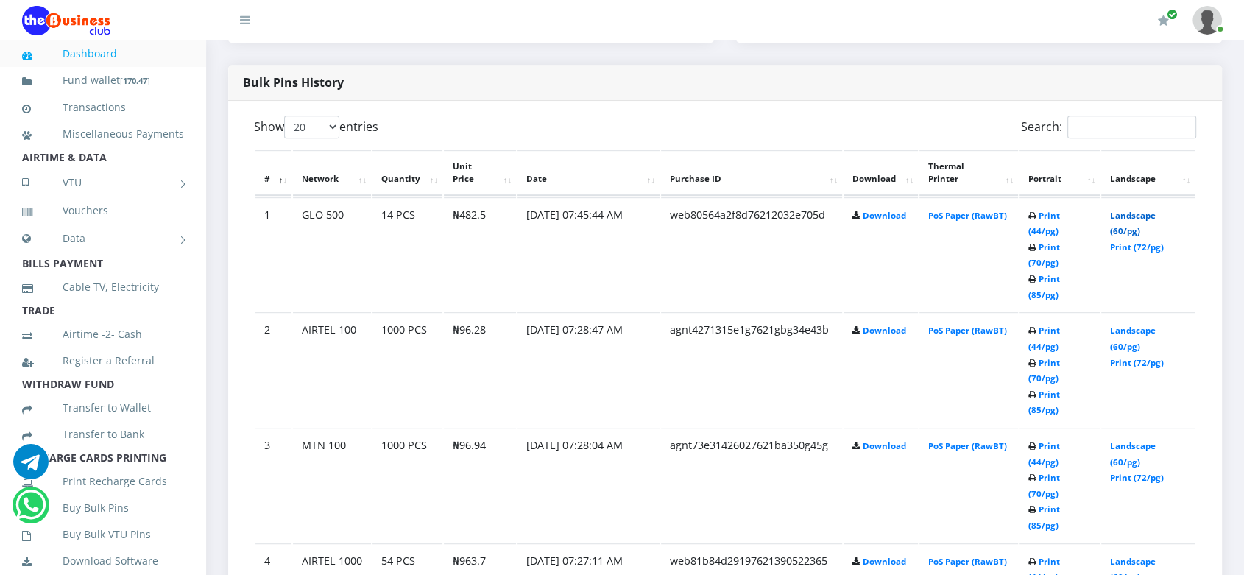
click at [1130, 215] on link "Landscape (60/pg)" at bounding box center [1133, 223] width 46 height 27
